Goal: Task Accomplishment & Management: Manage account settings

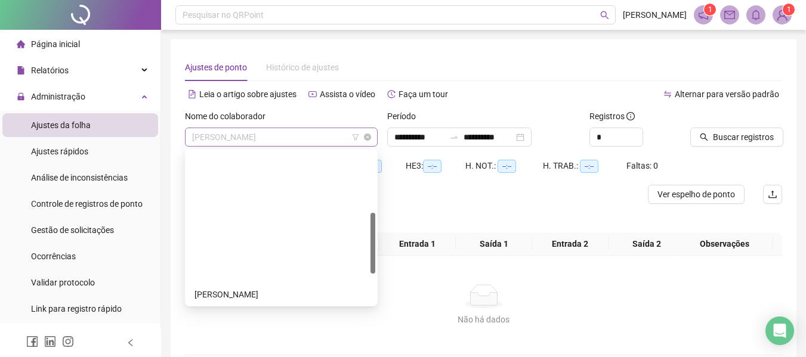
scroll to position [153, 0]
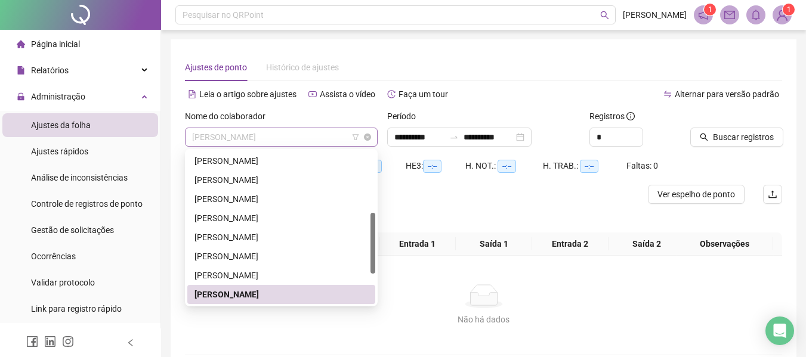
click at [313, 138] on span "[PERSON_NAME]" at bounding box center [281, 137] width 178 height 18
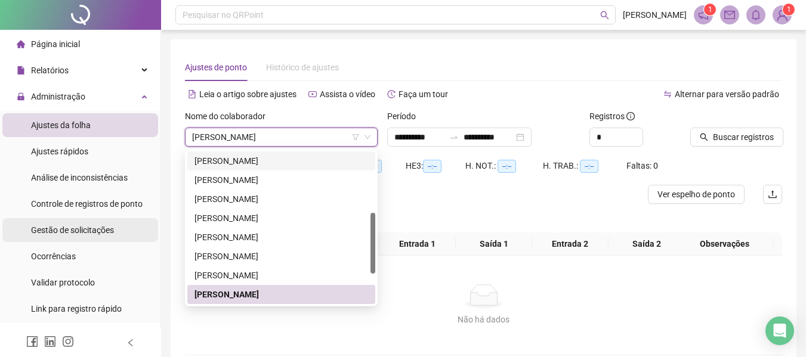
click at [83, 227] on span "Gestão de solicitações" at bounding box center [72, 230] width 83 height 10
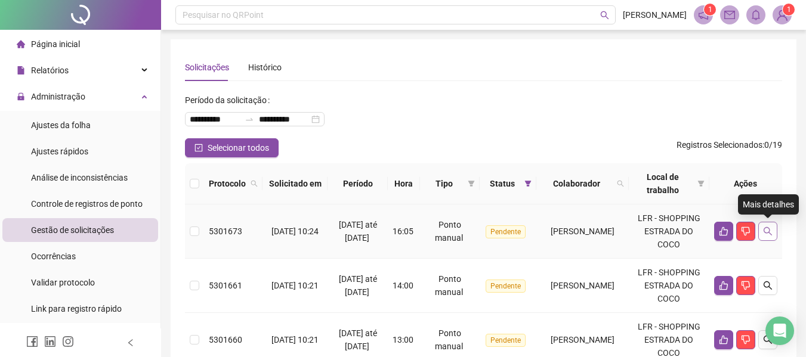
click at [774, 230] on button "button" at bounding box center [767, 231] width 19 height 19
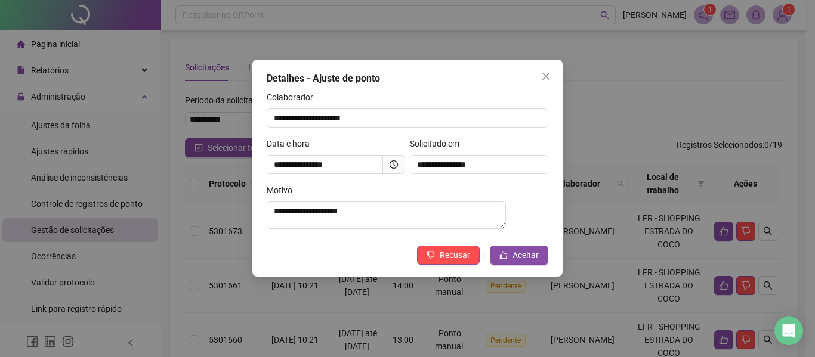
click at [182, 79] on div "**********" at bounding box center [407, 178] width 815 height 357
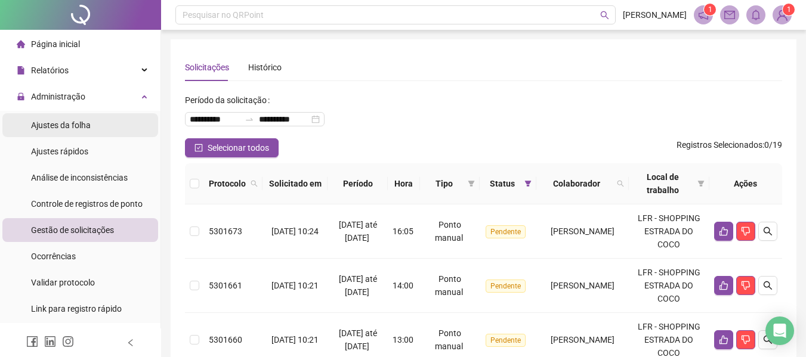
click at [75, 126] on span "Ajustes da folha" at bounding box center [61, 126] width 60 height 10
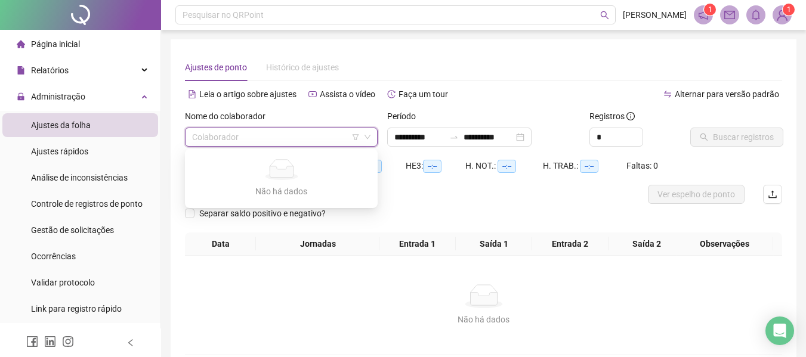
click at [237, 135] on input "search" at bounding box center [276, 137] width 168 height 18
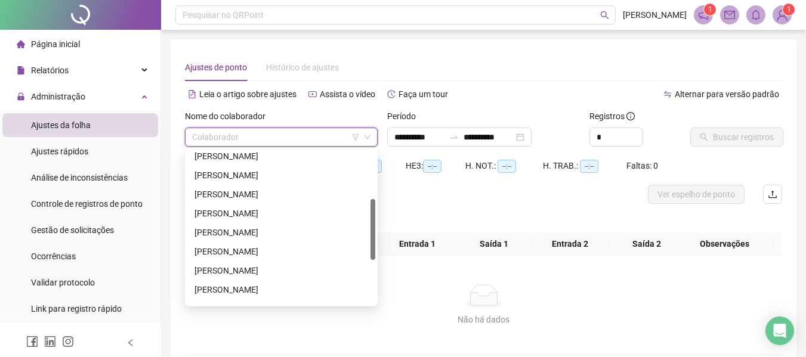
scroll to position [179, 0]
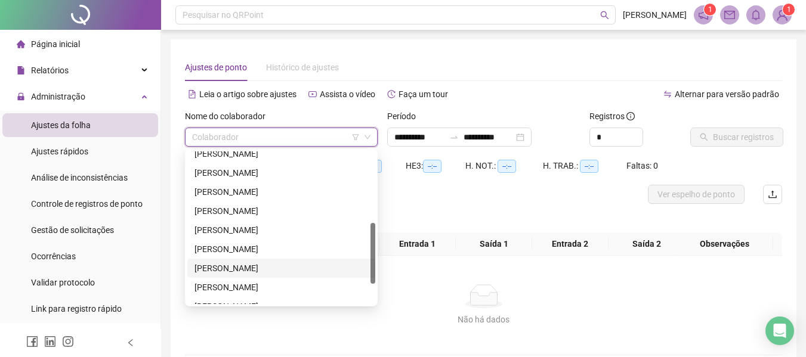
click at [228, 265] on div "[PERSON_NAME]" at bounding box center [281, 268] width 174 height 13
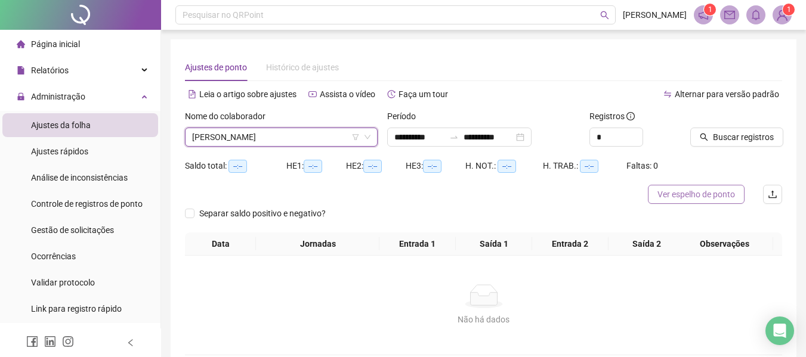
click at [661, 191] on span "Ver espelho de ponto" at bounding box center [696, 194] width 78 height 13
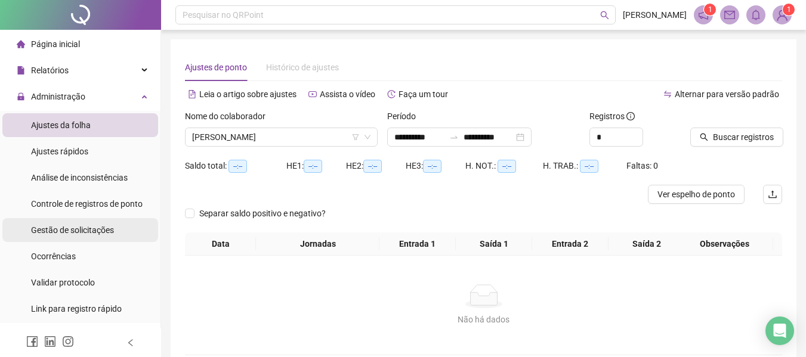
click at [93, 225] on span "Gestão de solicitações" at bounding box center [72, 230] width 83 height 10
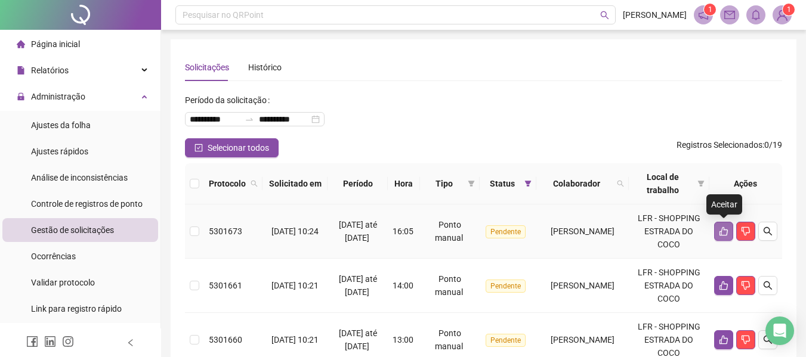
click at [724, 230] on icon "like" at bounding box center [723, 231] width 8 height 9
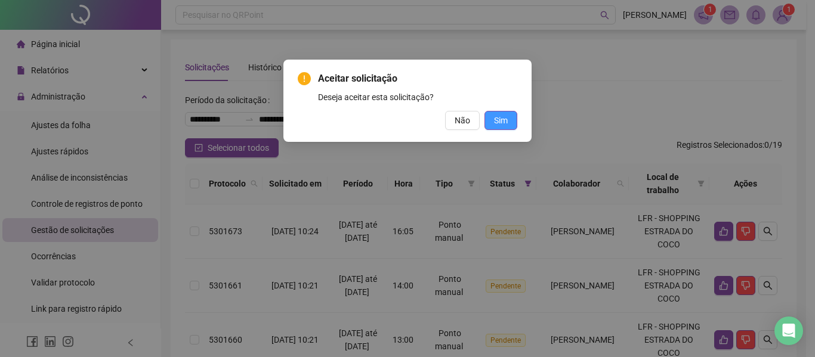
click at [502, 119] on span "Sim" at bounding box center [501, 120] width 14 height 13
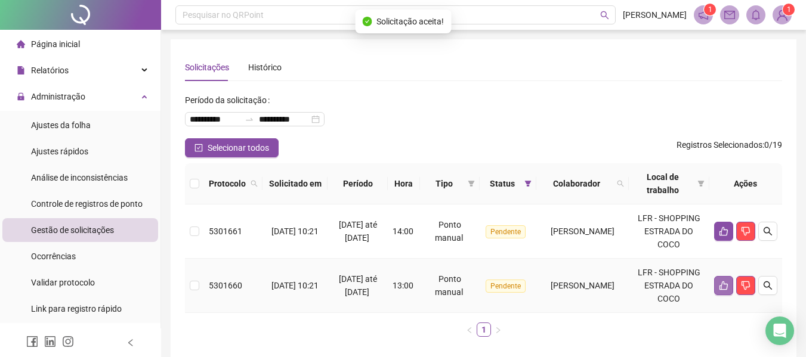
click at [725, 282] on icon "like" at bounding box center [724, 286] width 10 height 10
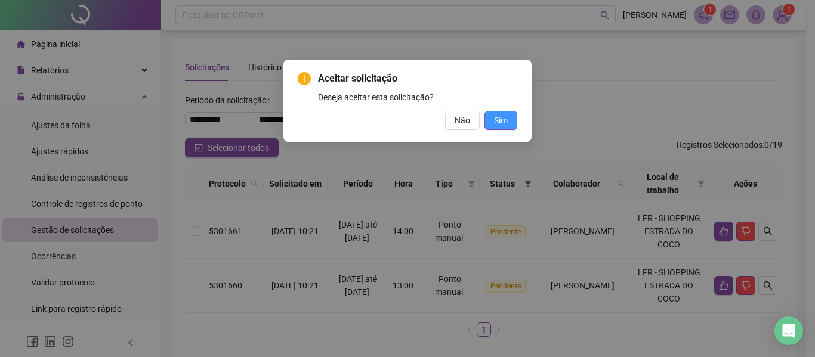
click at [498, 117] on span "Sim" at bounding box center [501, 120] width 14 height 13
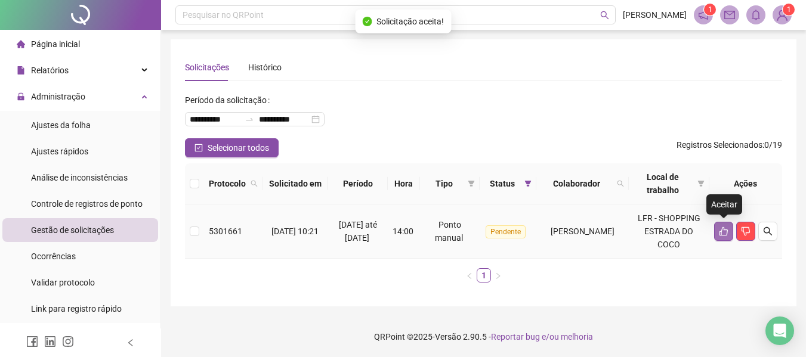
click at [724, 233] on icon "like" at bounding box center [724, 232] width 10 height 10
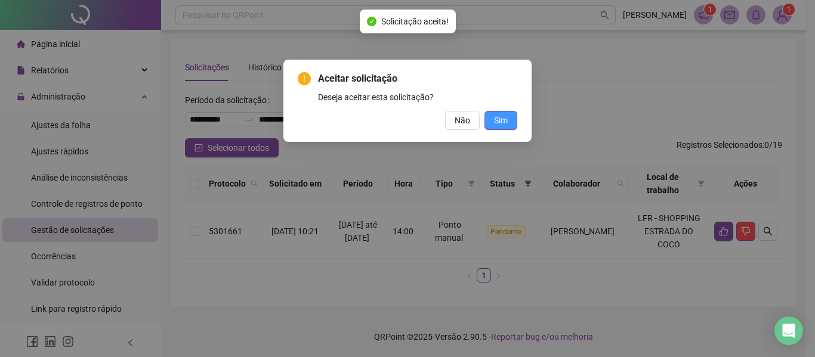
click at [501, 116] on span "Sim" at bounding box center [501, 120] width 14 height 13
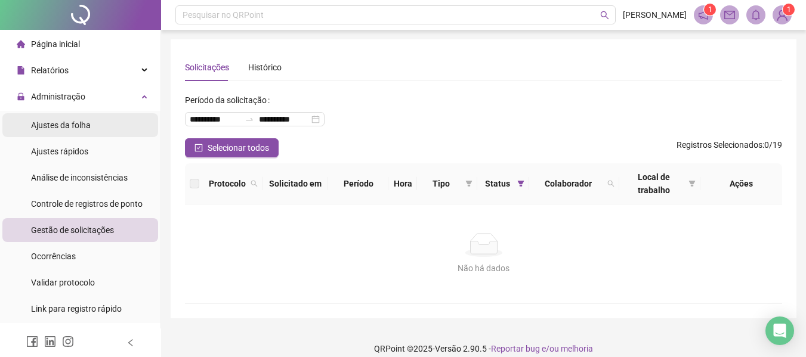
click at [95, 126] on li "Ajustes da folha" at bounding box center [80, 125] width 156 height 24
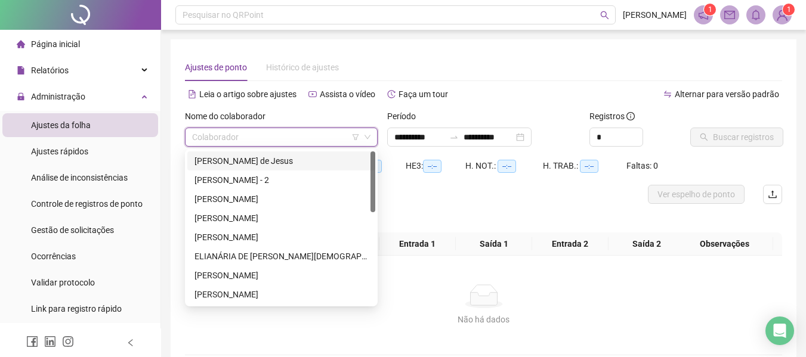
click at [244, 140] on input "search" at bounding box center [276, 137] width 168 height 18
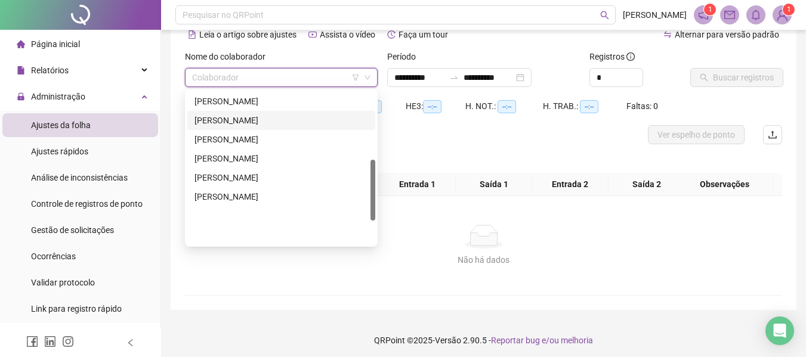
scroll to position [169, 0]
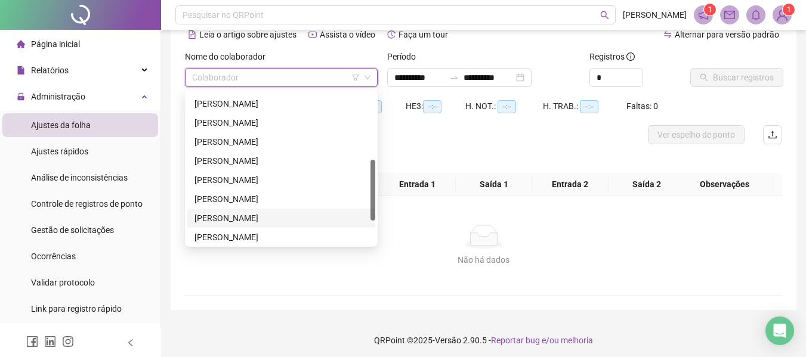
click at [219, 217] on div "[PERSON_NAME]" at bounding box center [281, 218] width 174 height 13
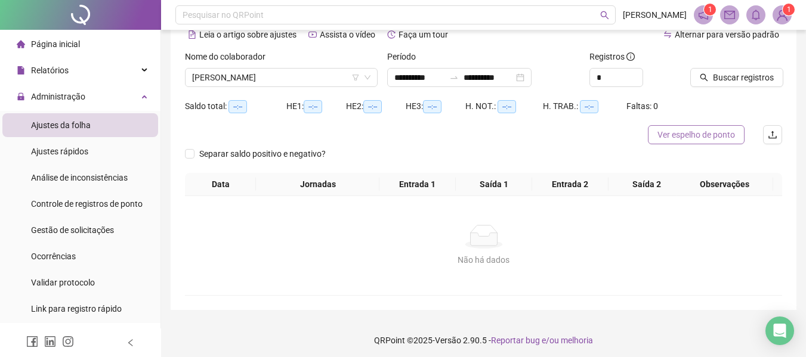
click at [690, 132] on span "Ver espelho de ponto" at bounding box center [696, 134] width 78 height 13
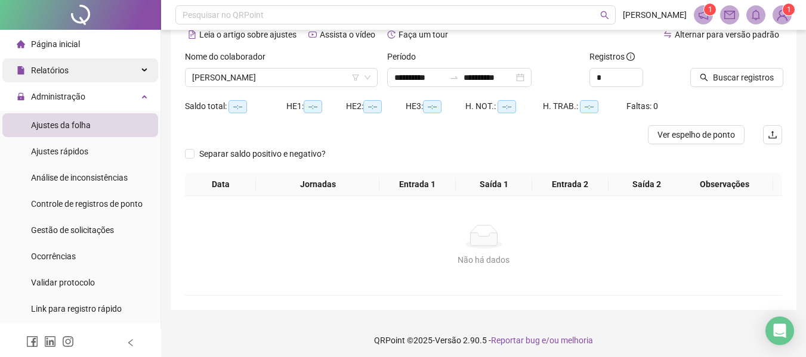
click at [70, 72] on div "Relatórios" at bounding box center [80, 70] width 156 height 24
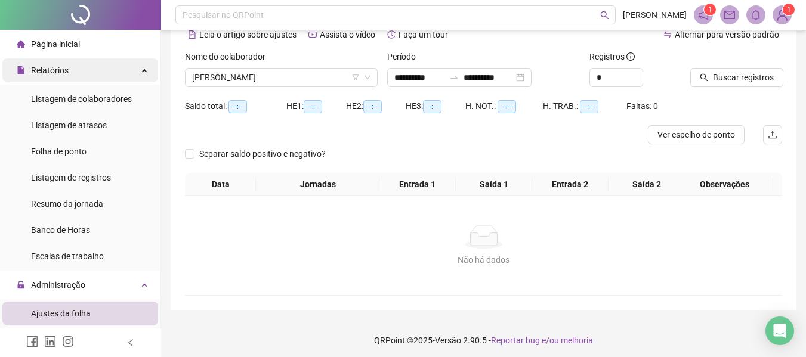
click at [98, 68] on div "Relatórios" at bounding box center [80, 70] width 156 height 24
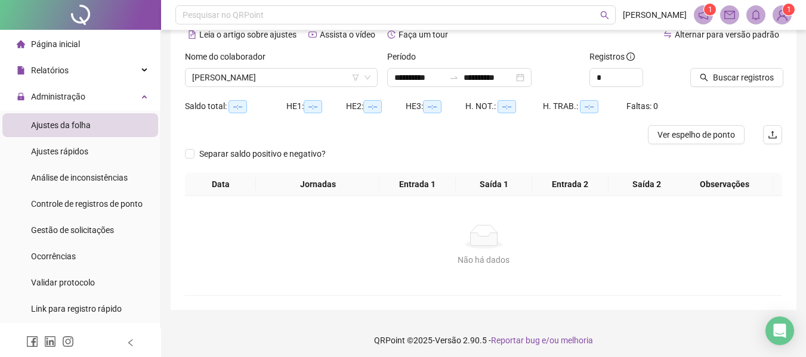
click at [81, 125] on span "Ajustes da folha" at bounding box center [61, 126] width 60 height 10
click at [288, 82] on span "[PERSON_NAME]" at bounding box center [281, 78] width 178 height 18
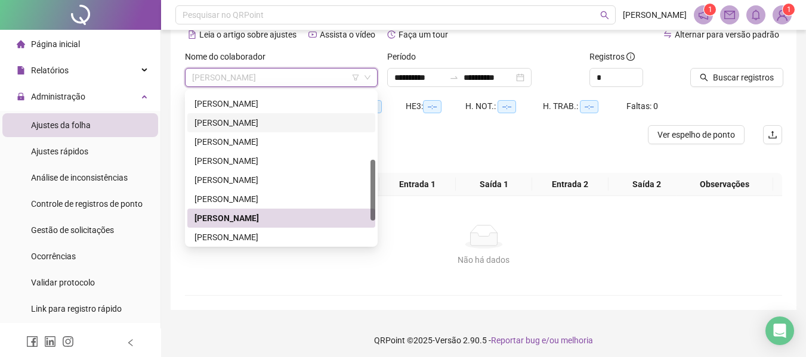
click at [251, 122] on div "[PERSON_NAME]" at bounding box center [281, 122] width 174 height 13
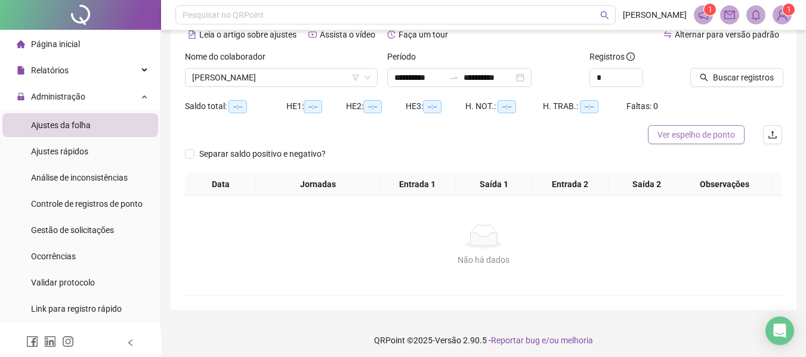
click at [705, 136] on span "Ver espelho de ponto" at bounding box center [696, 134] width 78 height 13
click at [693, 132] on span "Ver espelho de ponto" at bounding box center [696, 134] width 78 height 13
click at [1, 138] on ul "Ajustes da folha Ajustes rápidos Análise de inconsistências Controle de registr…" at bounding box center [80, 217] width 160 height 212
click at [660, 135] on span "Ver espelho de ponto" at bounding box center [696, 134] width 78 height 13
